Goal: Task Accomplishment & Management: Manage account settings

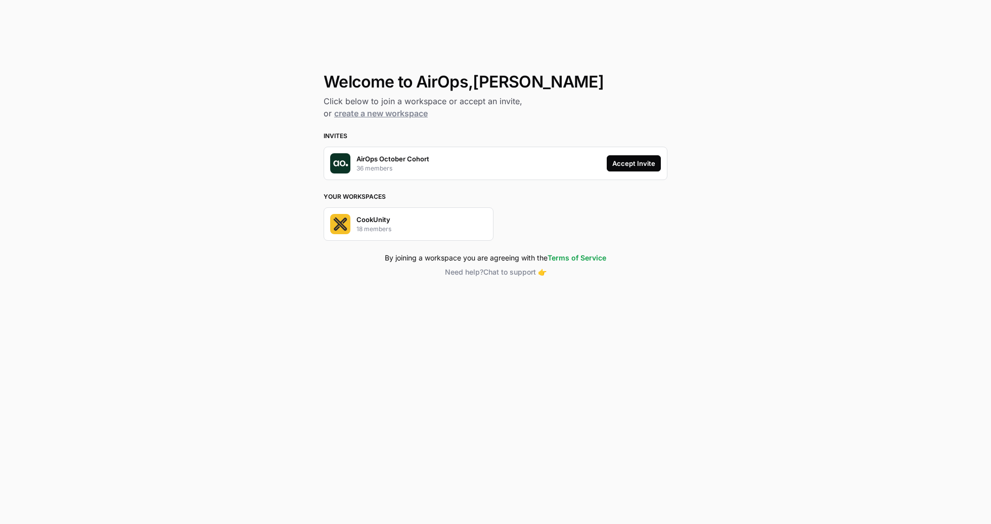
click at [642, 159] on div "Accept Invite" at bounding box center [634, 163] width 43 height 10
